Goal: Navigation & Orientation: Find specific page/section

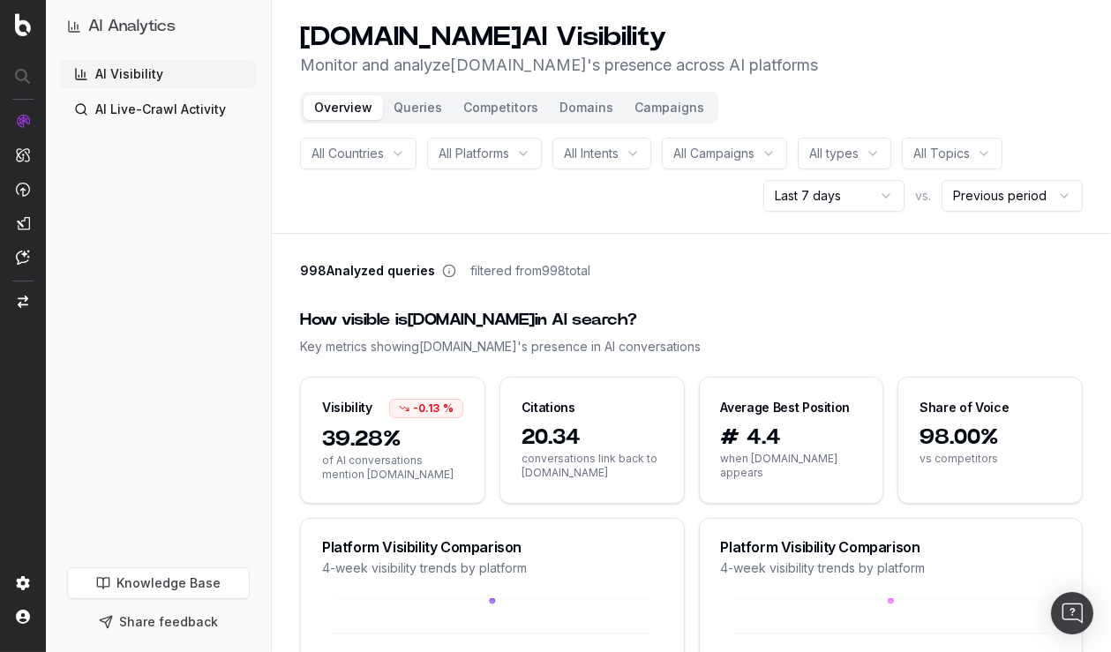
click at [513, 105] on button "Competitors" at bounding box center [501, 107] width 96 height 25
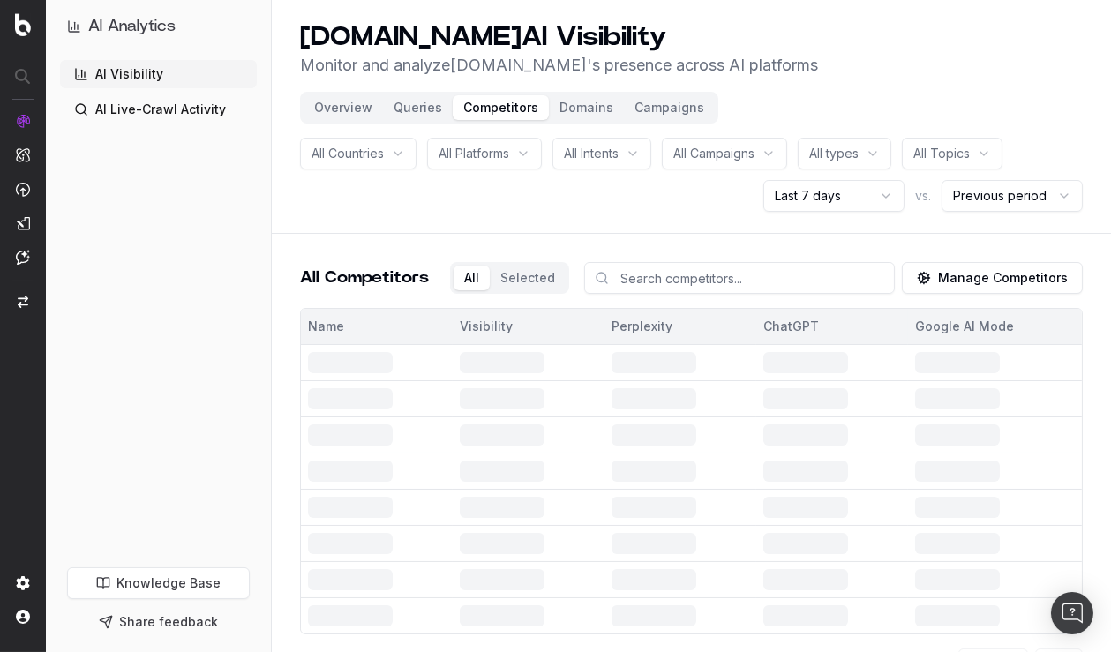
click at [477, 157] on span "All Platforms" at bounding box center [474, 154] width 71 height 18
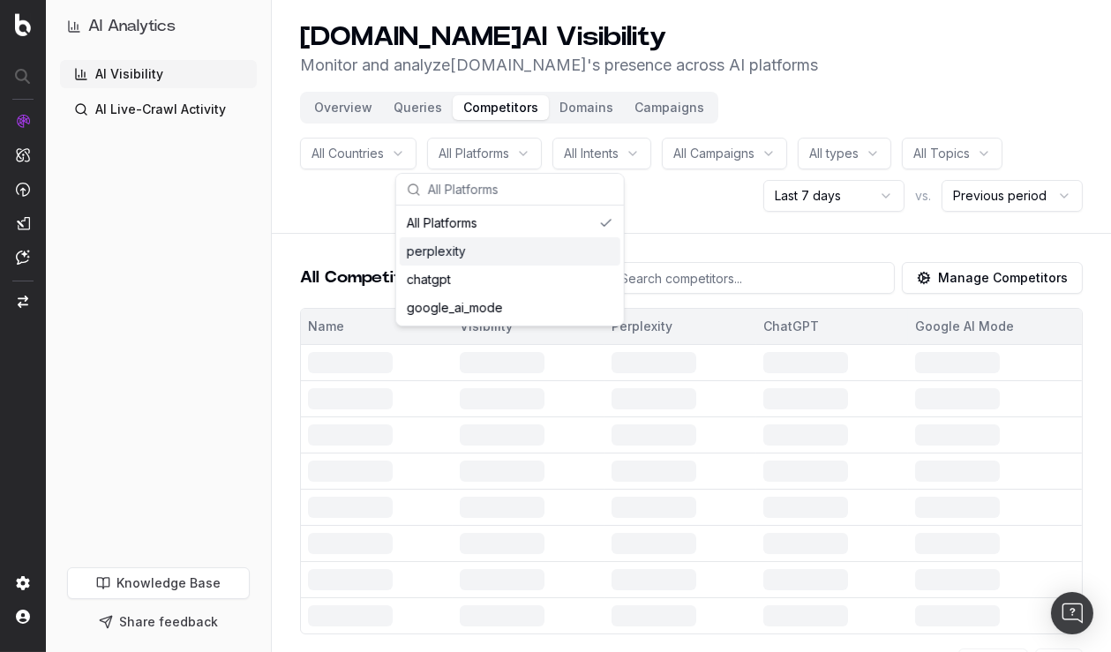
click at [482, 262] on div "perplexity" at bounding box center [510, 251] width 221 height 28
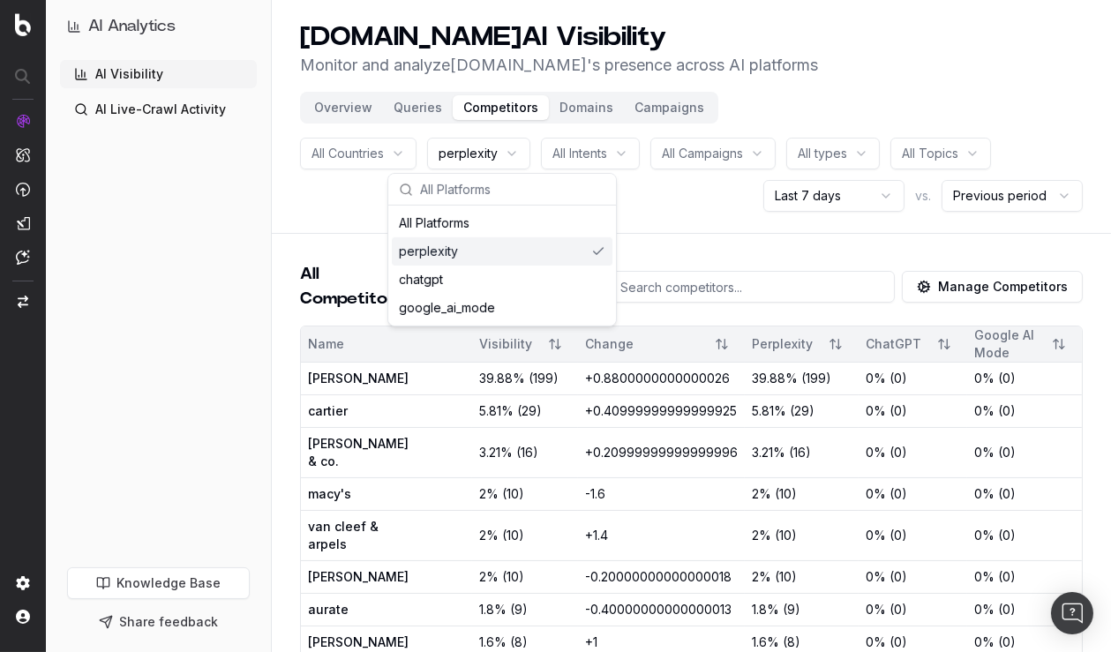
click at [716, 220] on header "davidyurman.com AI Visibility Monitor and analyze davidyurman.com 's presence a…" at bounding box center [691, 117] width 839 height 234
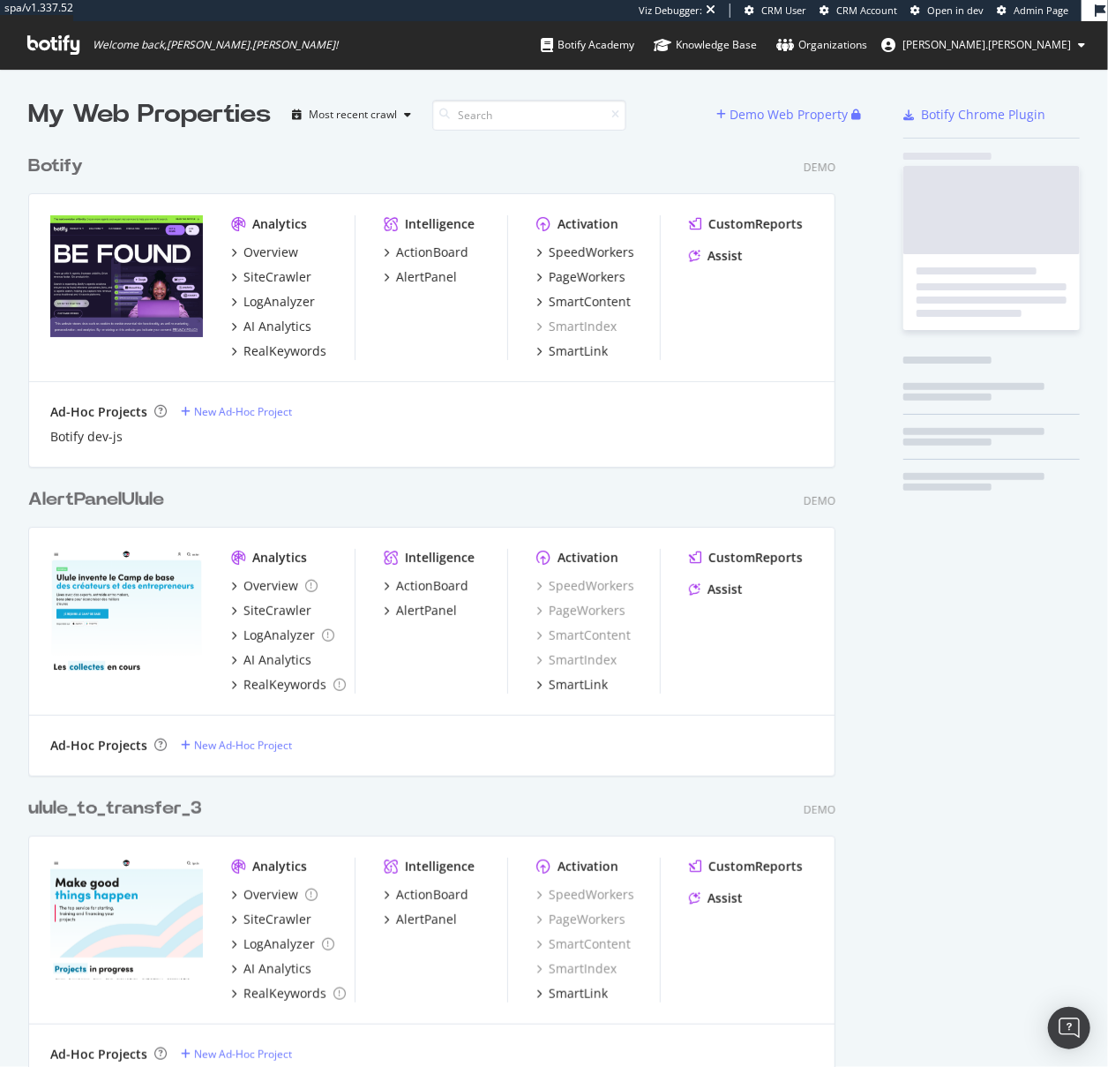
scroll to position [4028, 809]
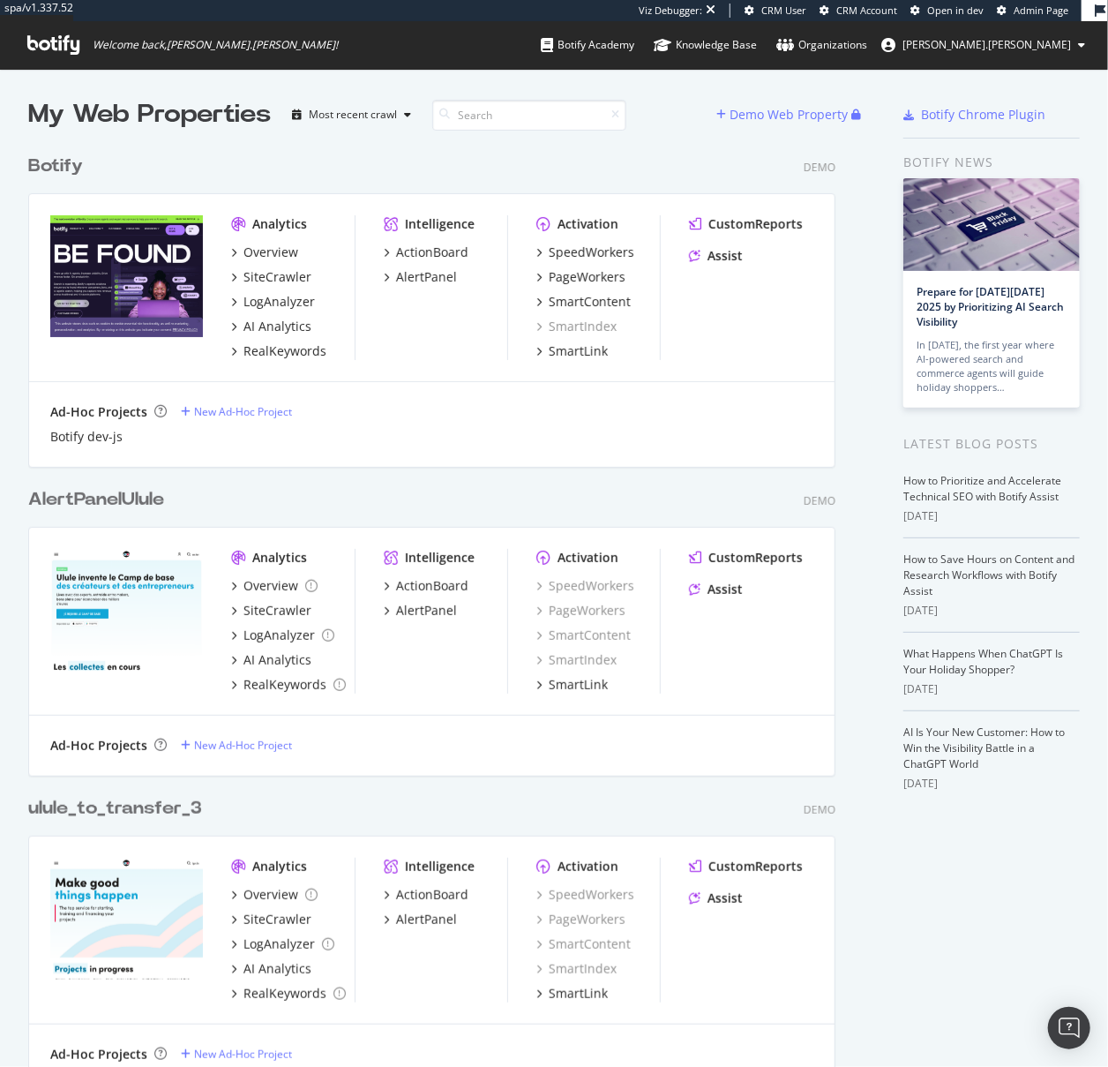
click at [1049, 11] on span "Admin Page" at bounding box center [1041, 10] width 55 height 13
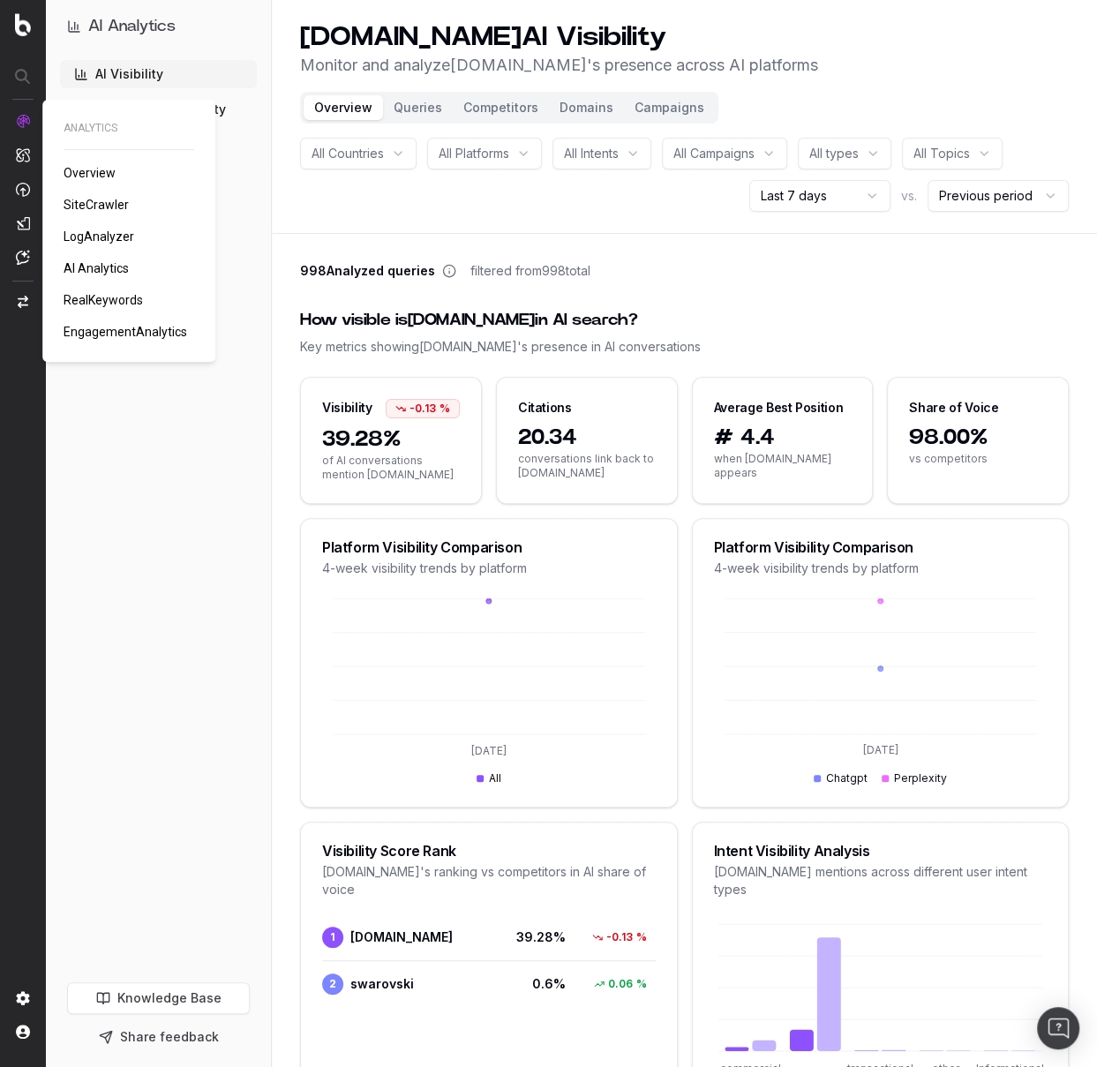
drag, startPoint x: 106, startPoint y: 204, endPoint x: 197, endPoint y: 211, distance: 91.2
click at [106, 204] on span "SiteCrawler" at bounding box center [96, 205] width 65 height 14
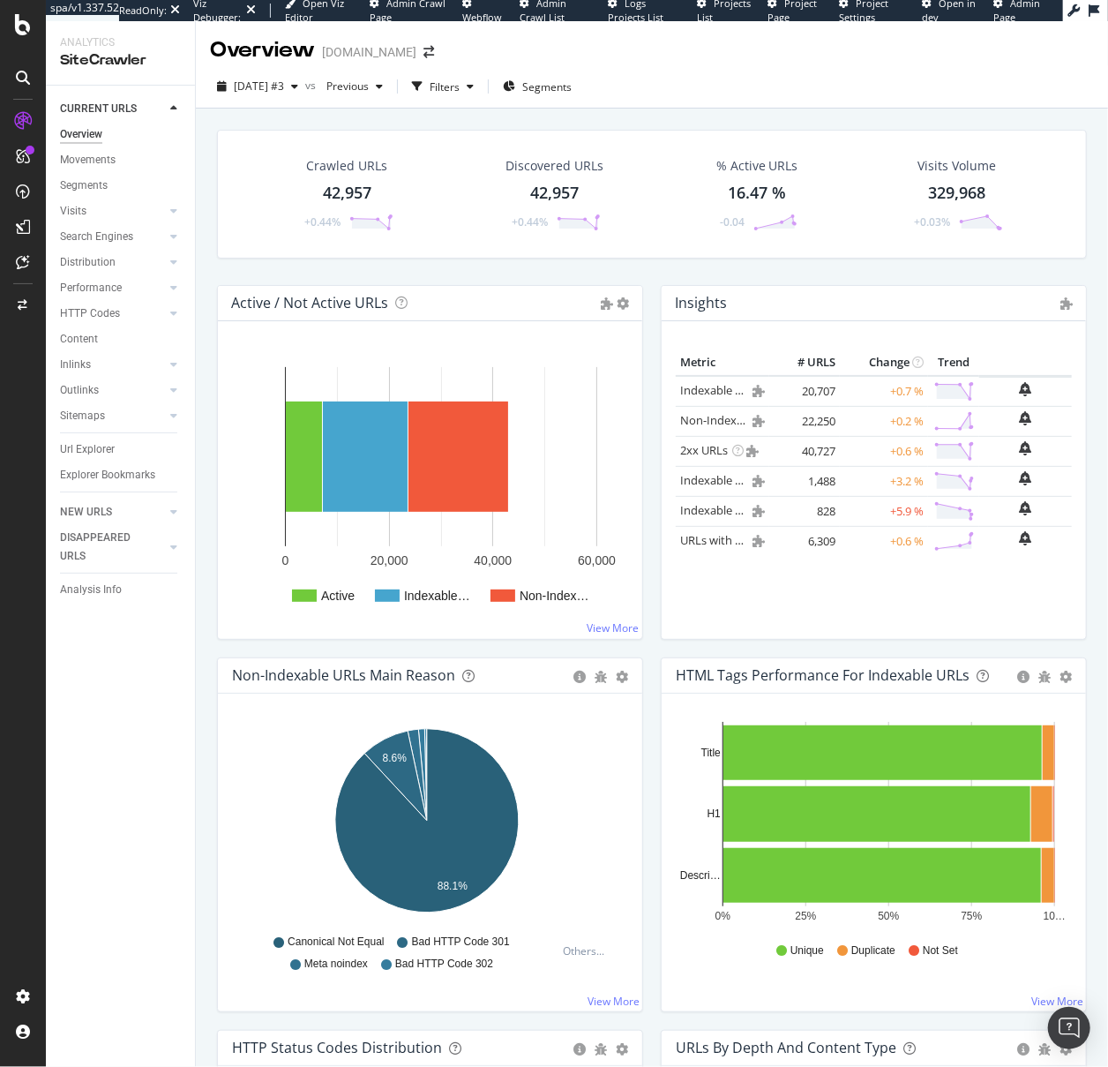
click at [779, 11] on span "Project Page" at bounding box center [792, 9] width 49 height 27
